Goal: Transaction & Acquisition: Purchase product/service

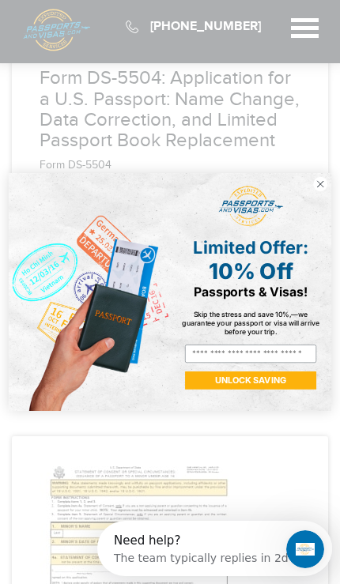
click at [327, 191] on icon "Close dialog" at bounding box center [320, 183] width 15 height 15
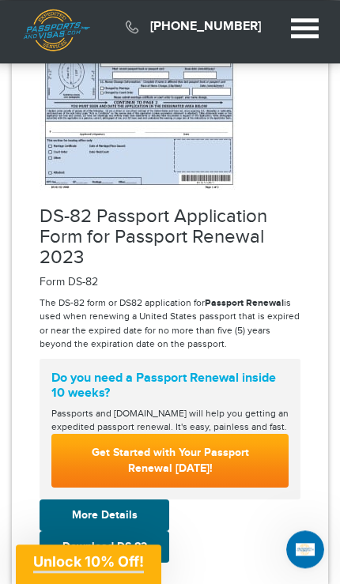
scroll to position [490, 0]
click at [263, 474] on link "Get Started with Your Passport Renewal Today!" at bounding box center [169, 461] width 237 height 54
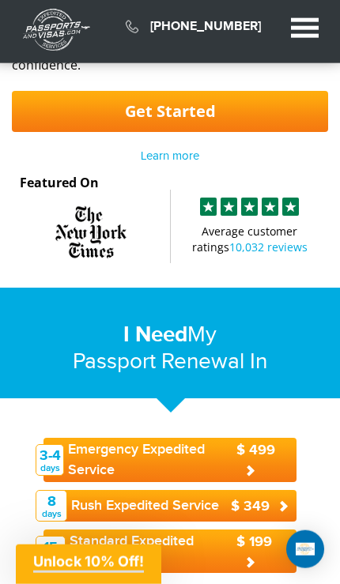
scroll to position [245, 0]
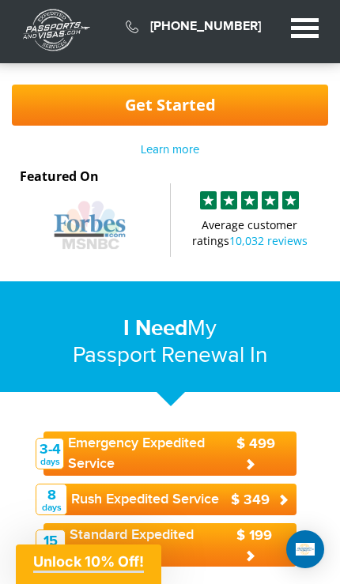
click at [254, 457] on div "$ 499" at bounding box center [262, 452] width 52 height 43
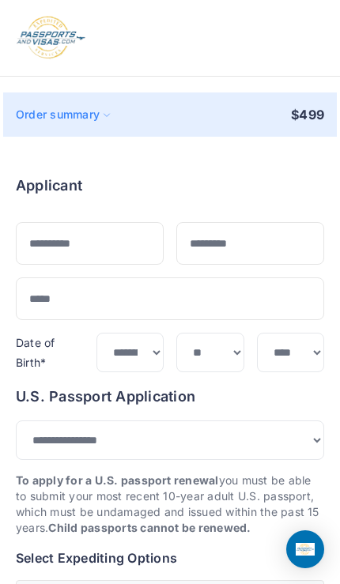
select select "*******"
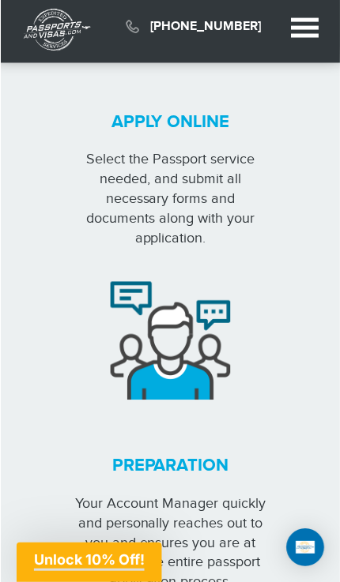
scroll to position [1515, 0]
